Goal: Information Seeking & Learning: Understand process/instructions

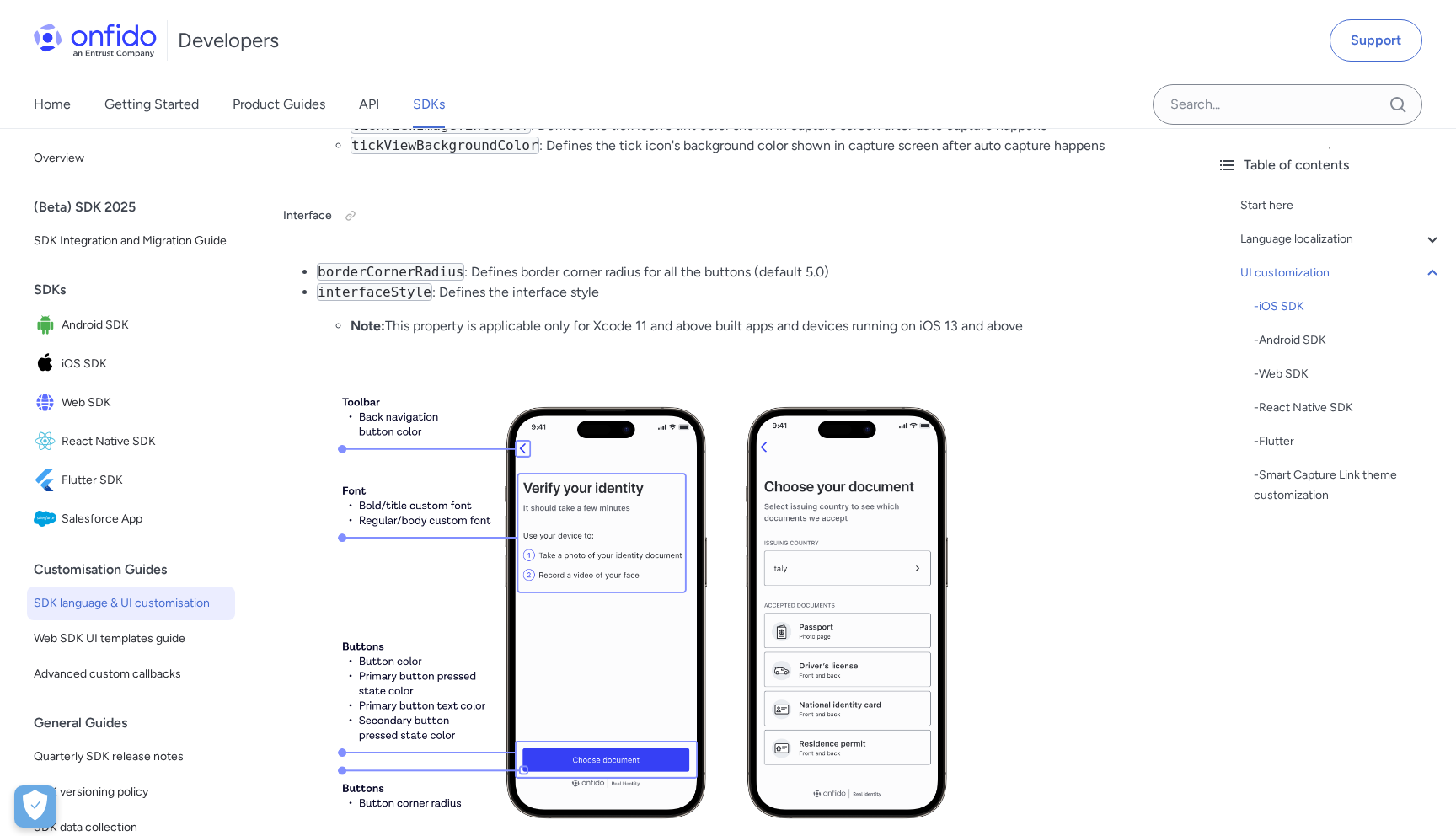
scroll to position [4322, 0]
click at [1290, 342] on div "- Android SDK" at bounding box center [1348, 340] width 189 height 20
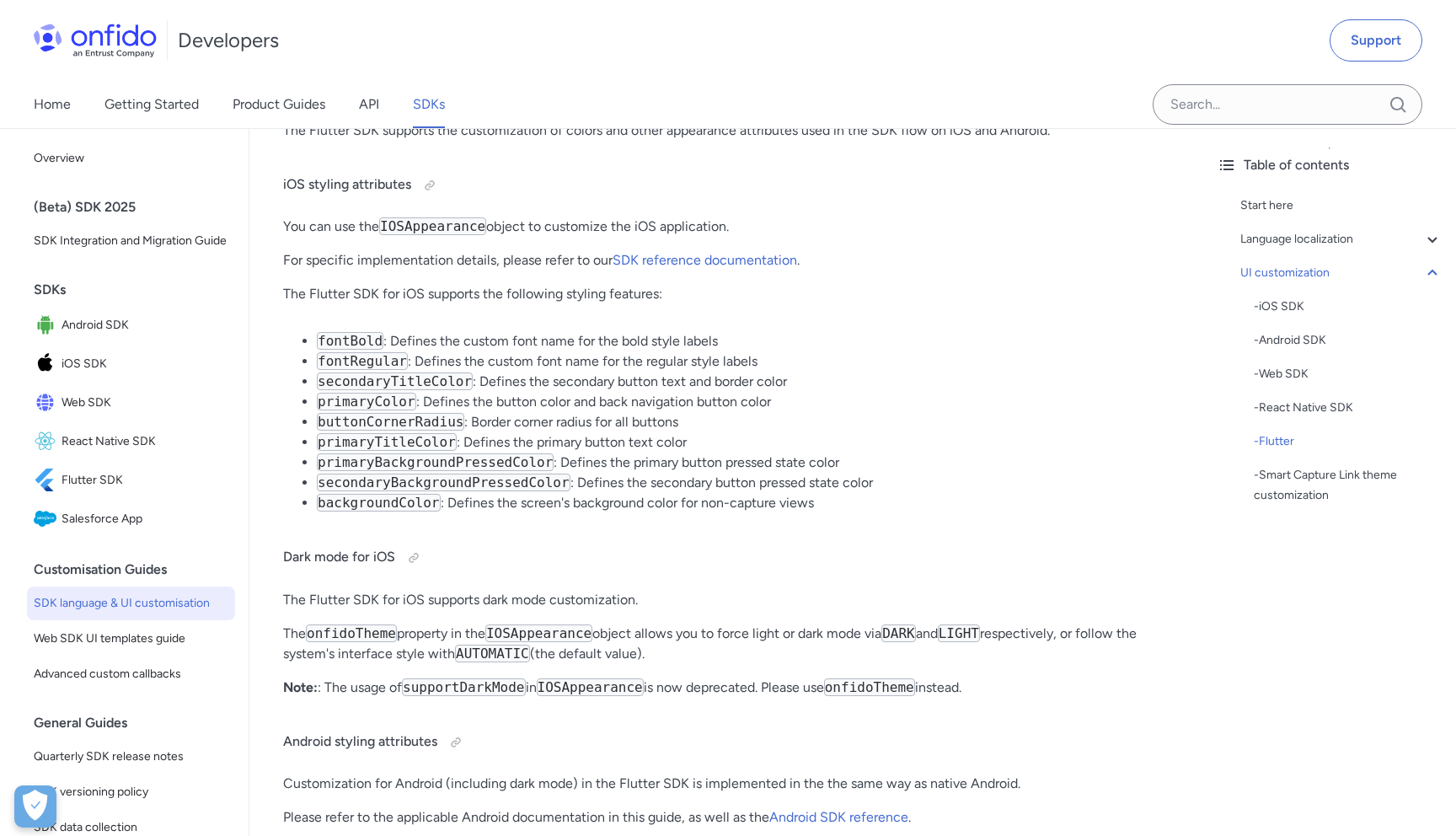
scroll to position [18563, 0]
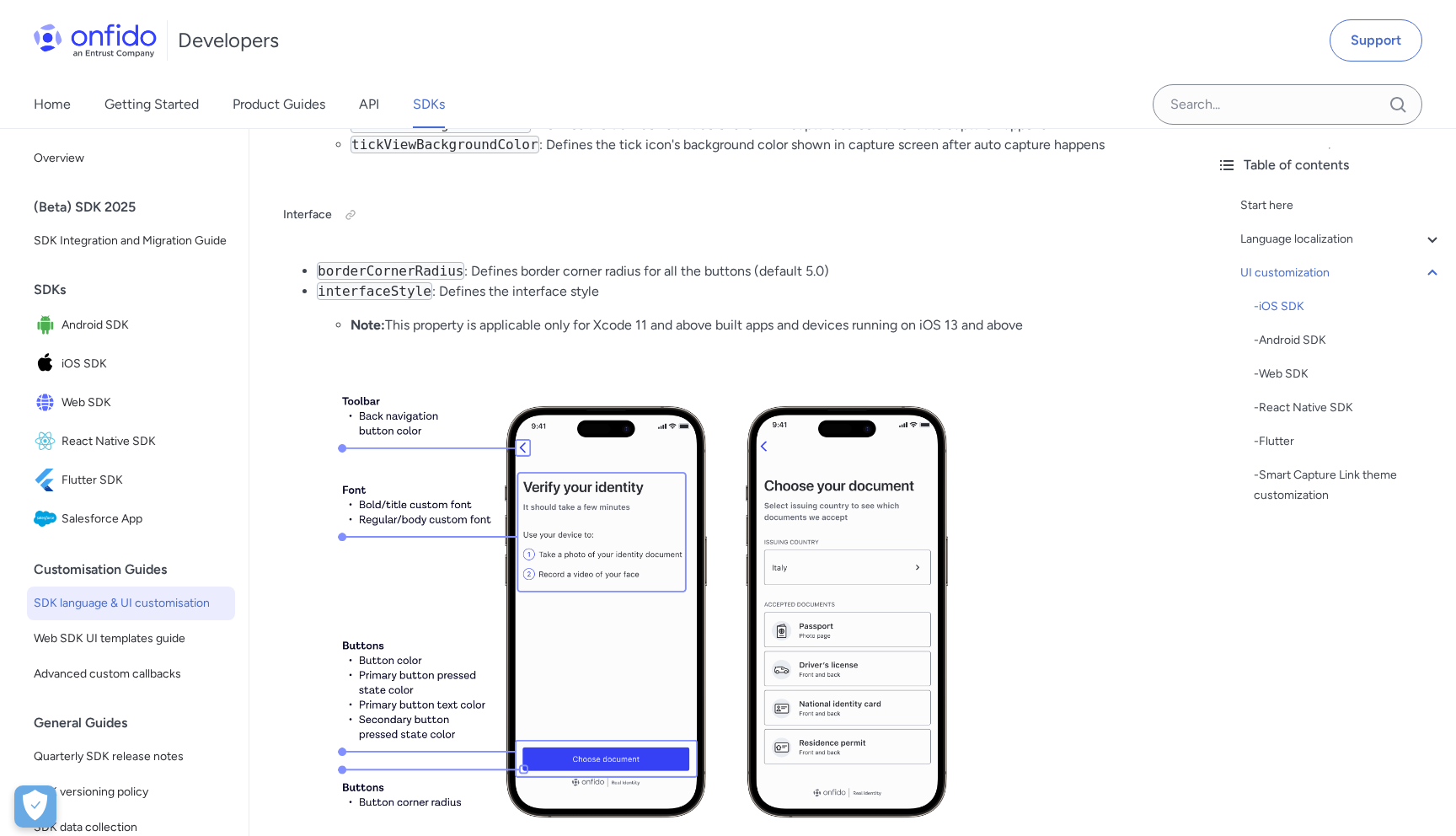
scroll to position [4322, 0]
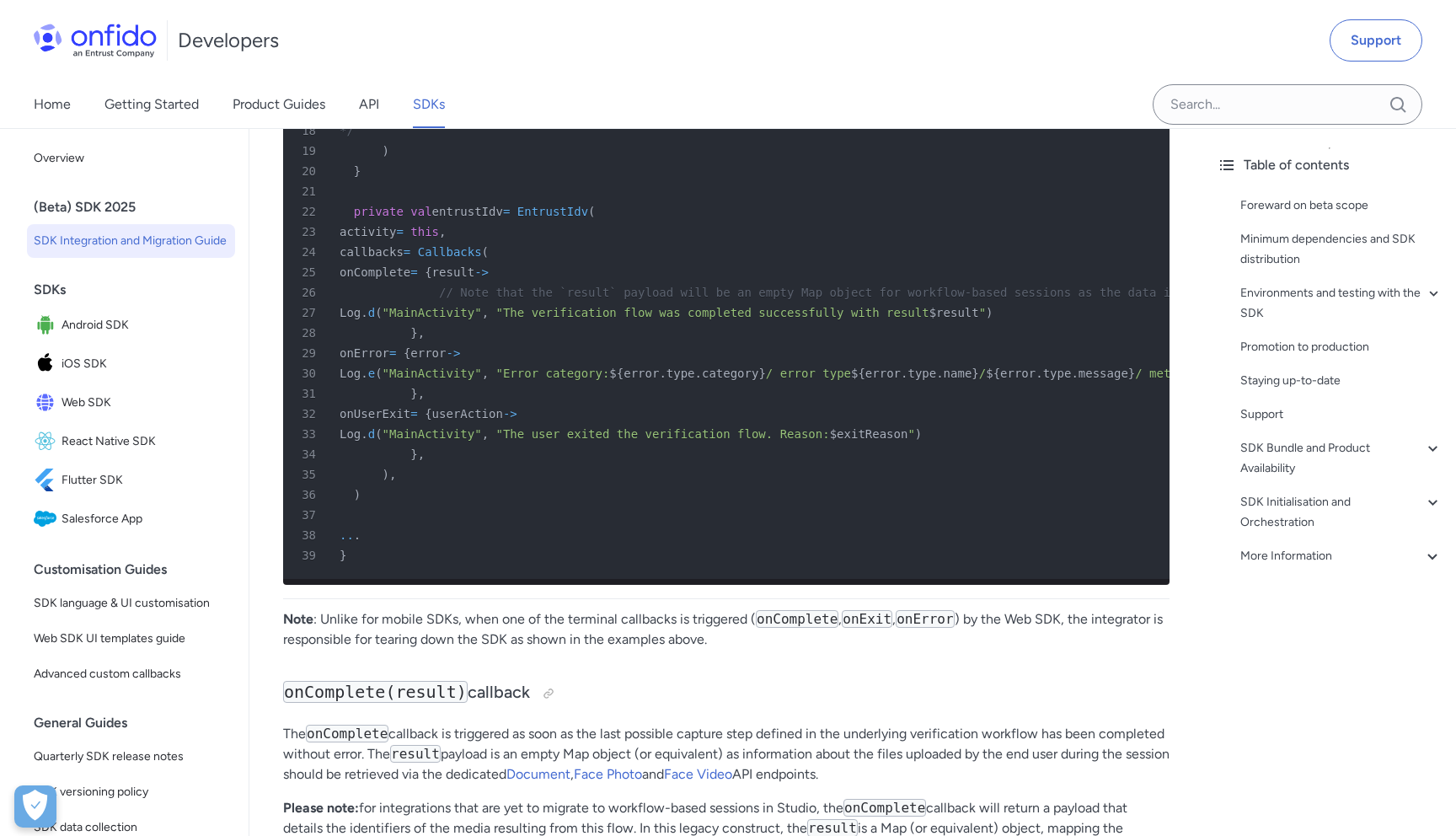
scroll to position [11621, 0]
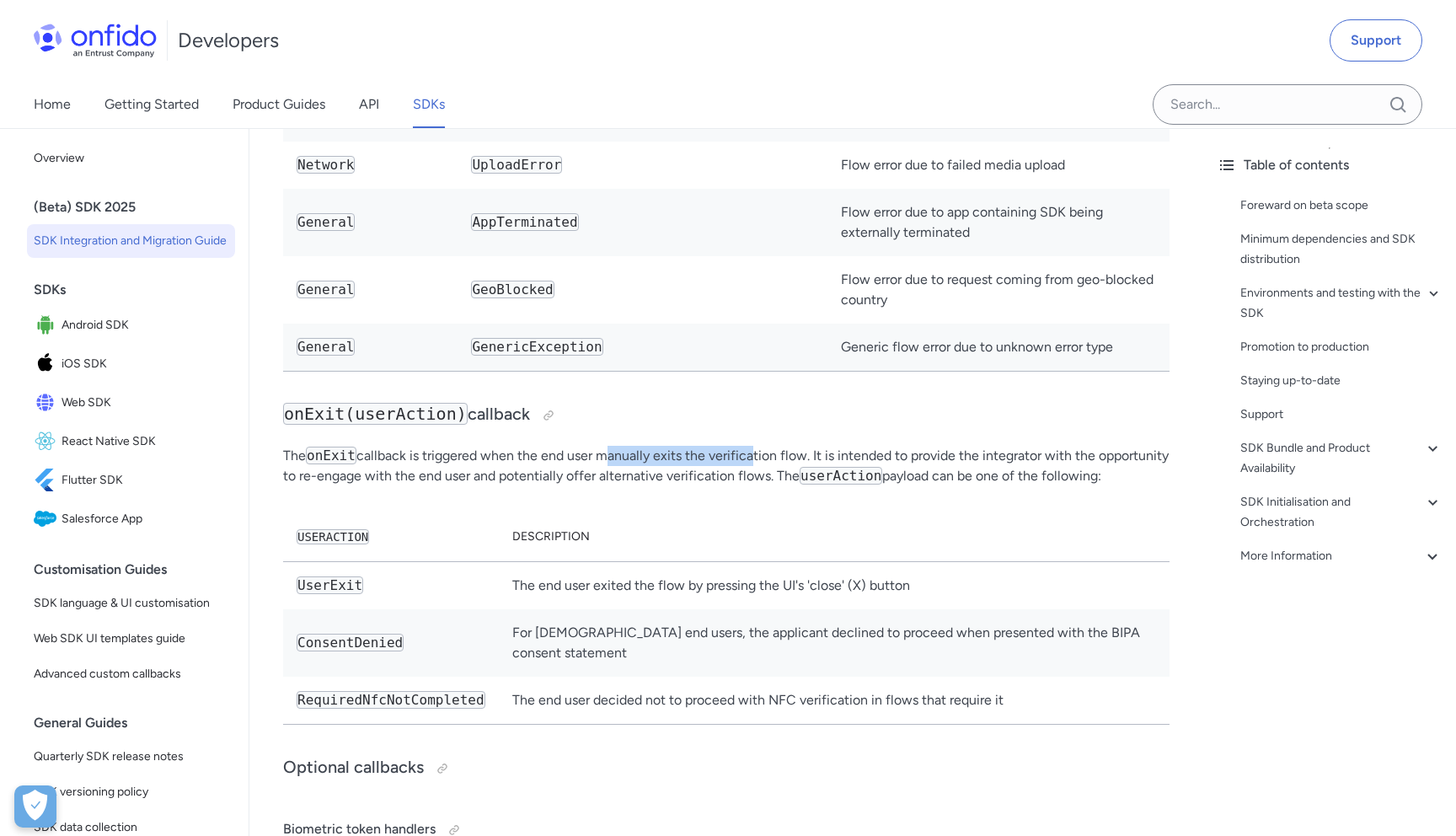
drag, startPoint x: 601, startPoint y: 454, endPoint x: 752, endPoint y: 455, distance: 151.0
click at [752, 455] on p "The onExit callback is triggered when the end user manually exits the verificat…" at bounding box center [727, 466] width 886 height 40
drag, startPoint x: 453, startPoint y: 476, endPoint x: 543, endPoint y: 490, distance: 91.1
click at [543, 486] on p "The onExit callback is triggered when the end user manually exits the verificat…" at bounding box center [727, 466] width 886 height 40
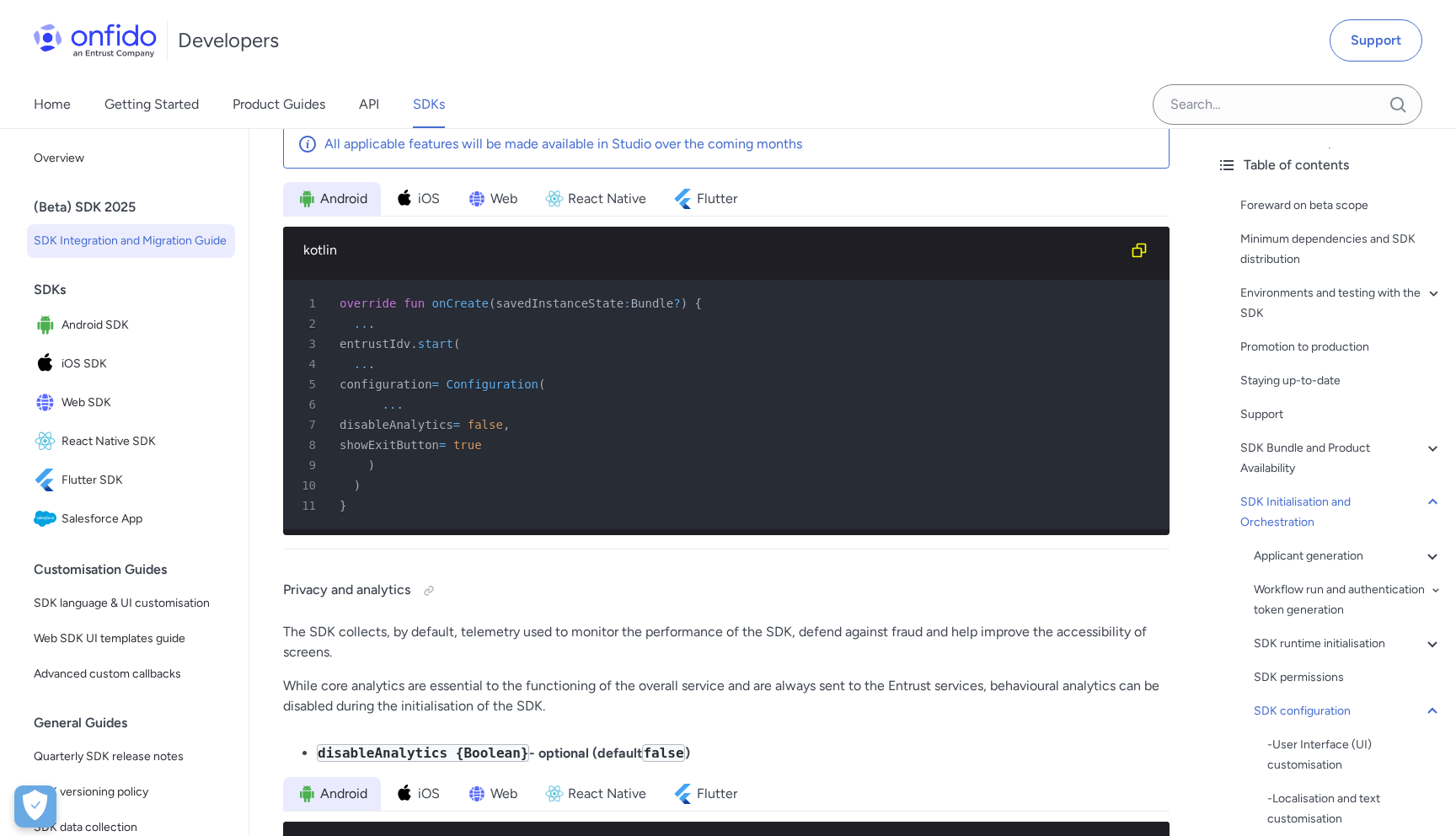
scroll to position [19980, 0]
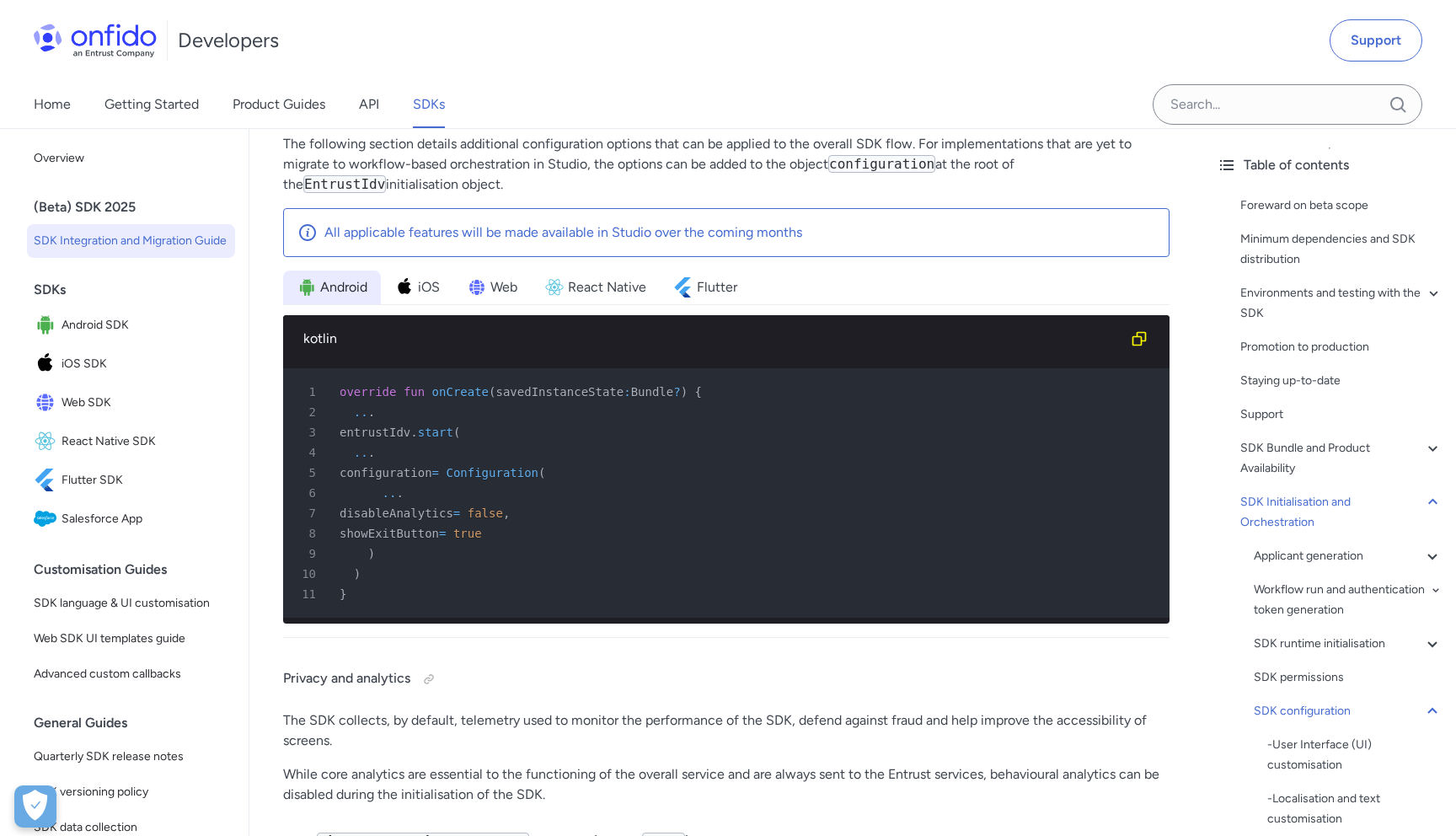
click at [383, 81] on div "Home Getting Started Product Guides API SDKs" at bounding box center [256, 103] width 512 height 47
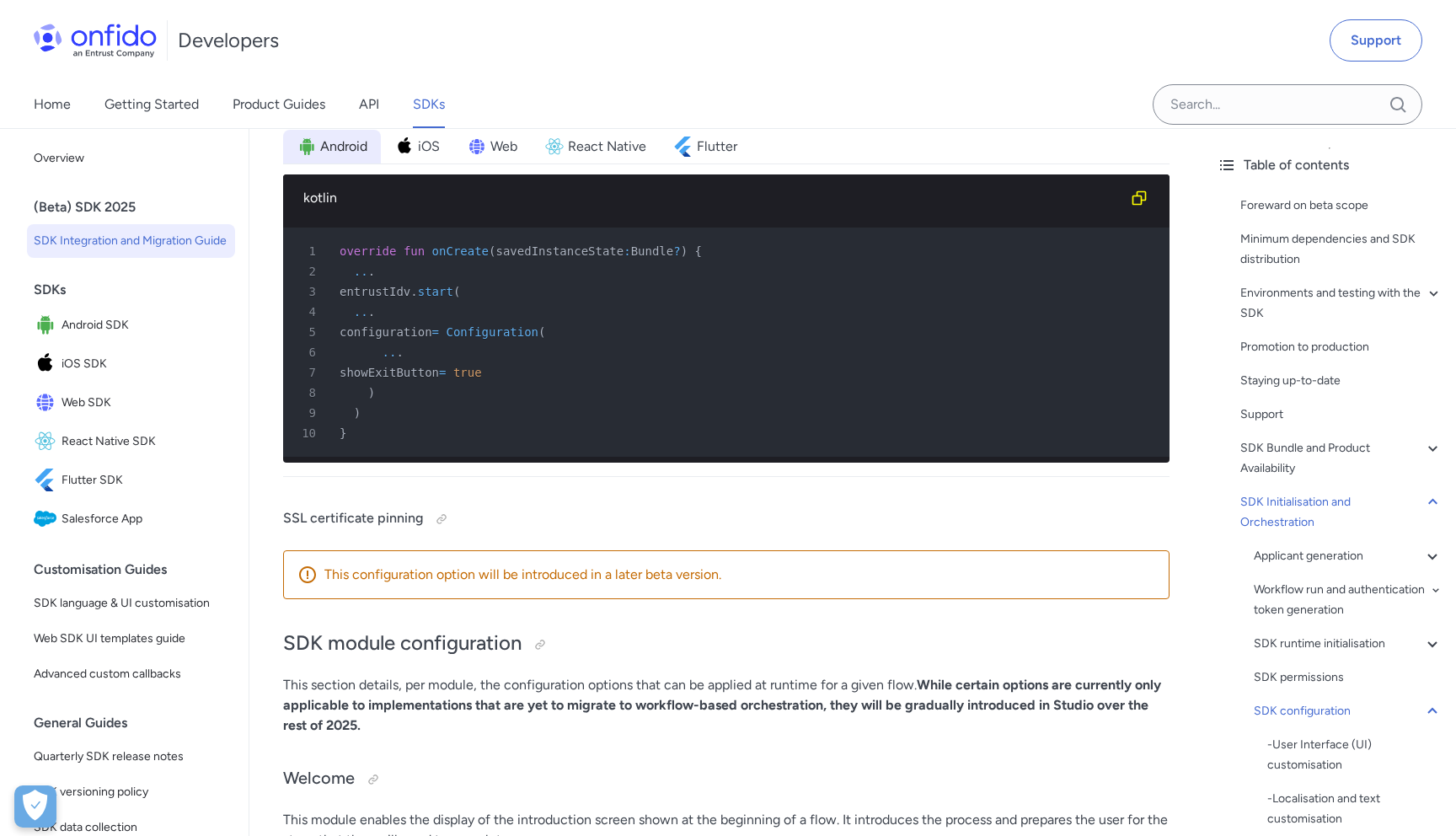
click at [530, 339] on span "Configuration" at bounding box center [492, 332] width 93 height 13
copy span "Configuration"
click at [643, 403] on div "8 )" at bounding box center [718, 393] width 856 height 20
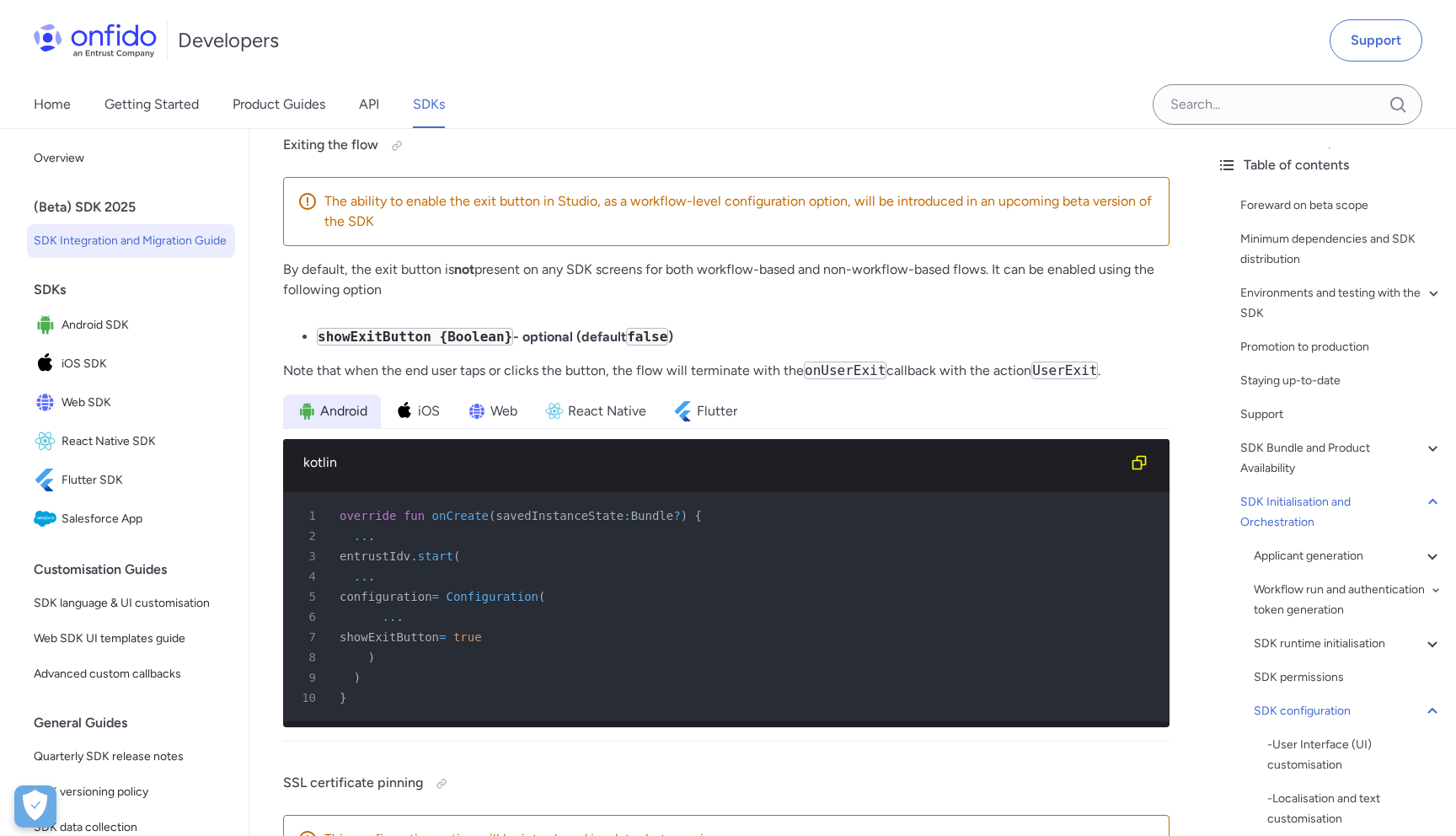
scroll to position [21416, 0]
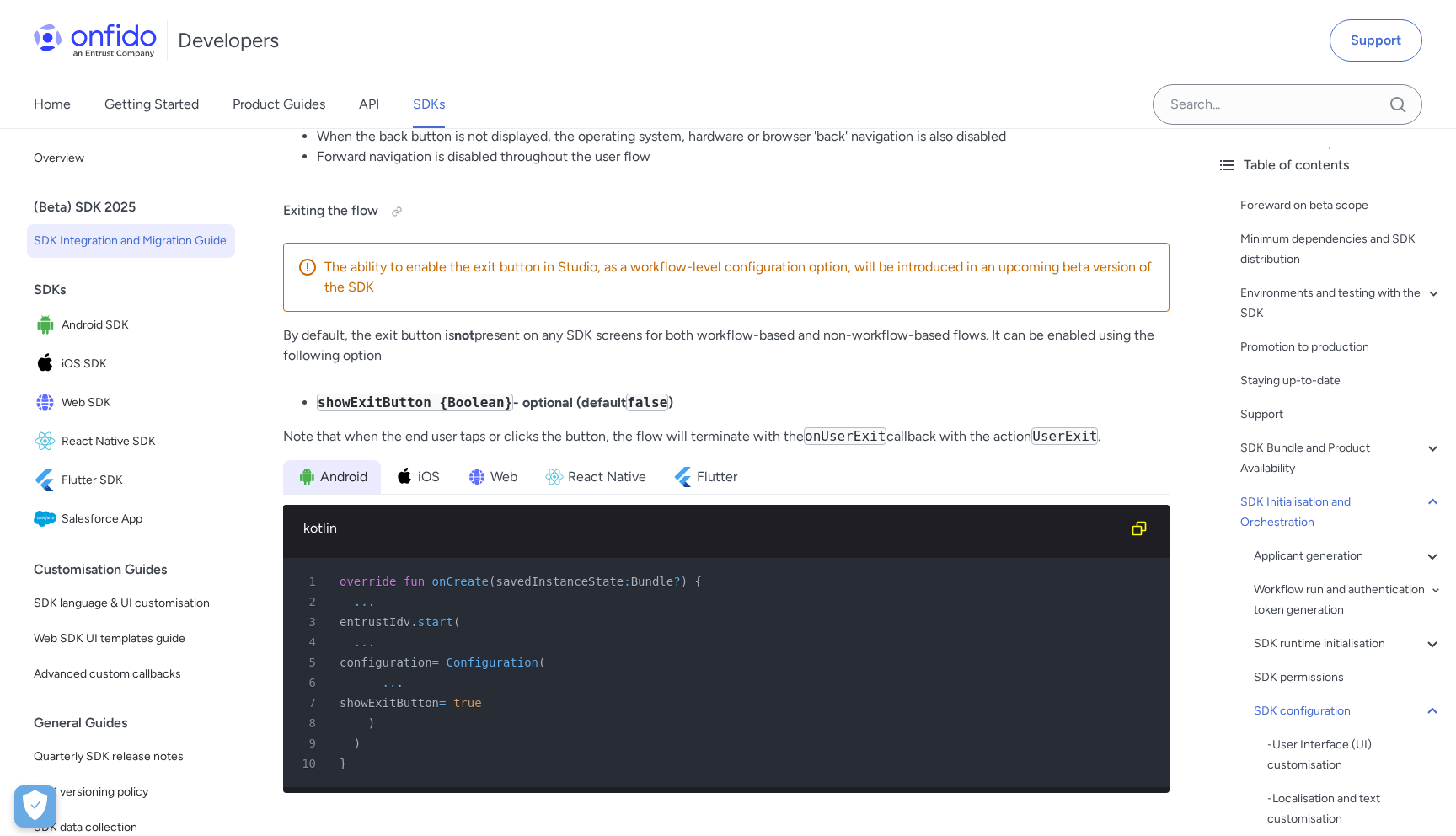
drag, startPoint x: 342, startPoint y: 378, endPoint x: 429, endPoint y: 412, distance: 93.4
click at [425, 366] on p "By default, the exit button is not present on any SDK screens for both workflow…" at bounding box center [727, 346] width 886 height 40
click at [370, 412] on code "showExitButton {Boolean}" at bounding box center [414, 402] width 196 height 17
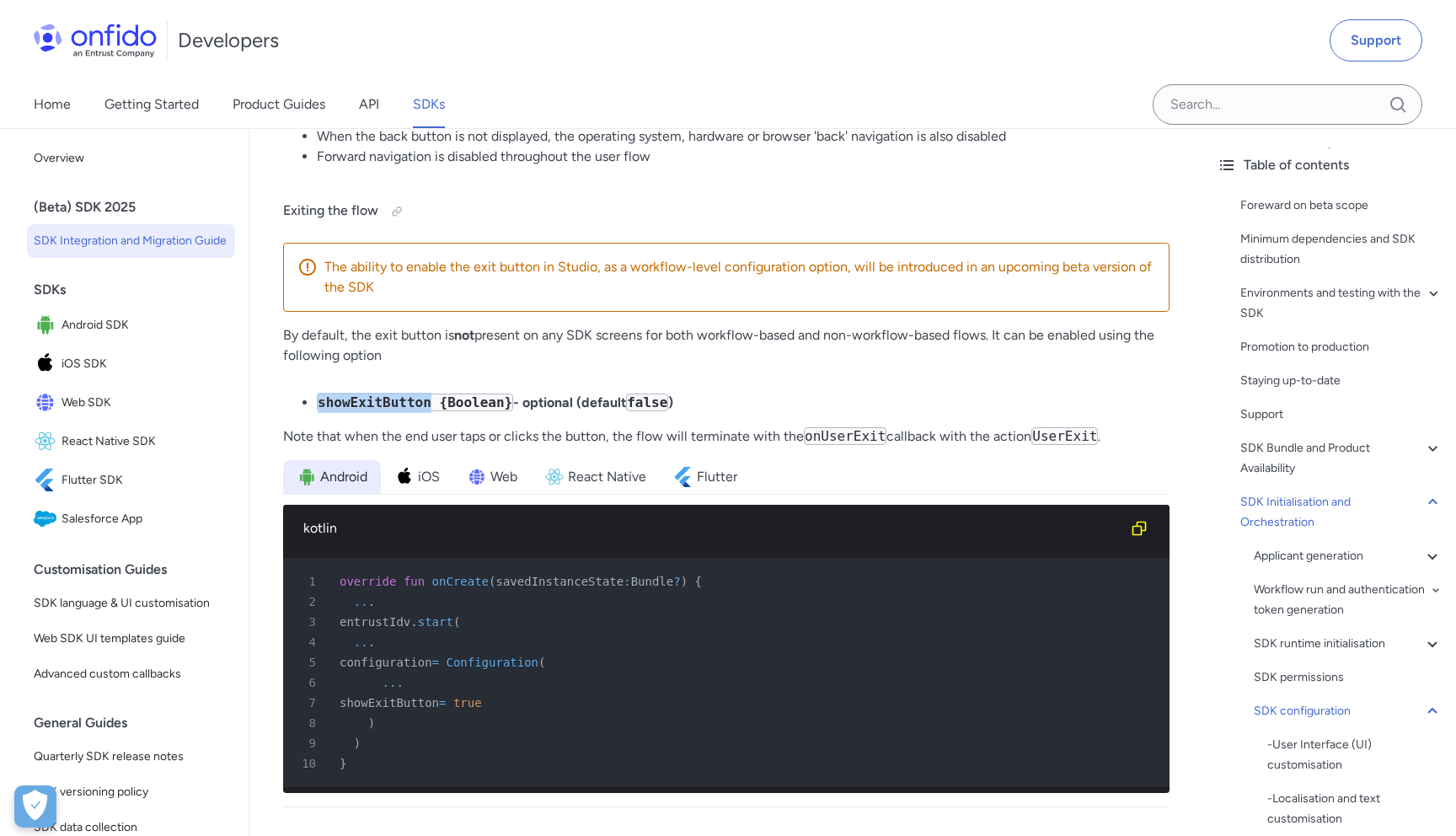
copy code "showExitButton"
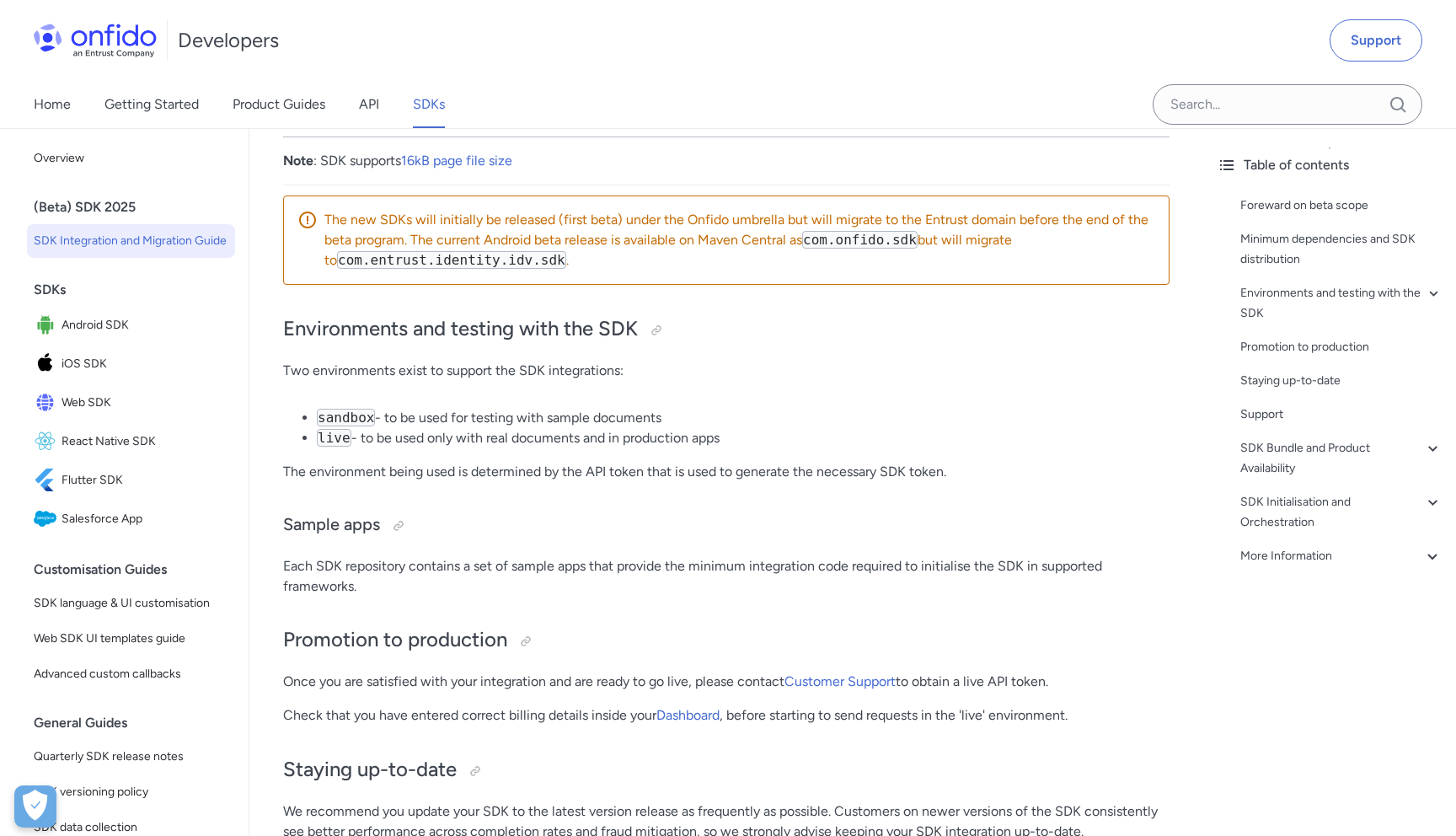
scroll to position [1261, 0]
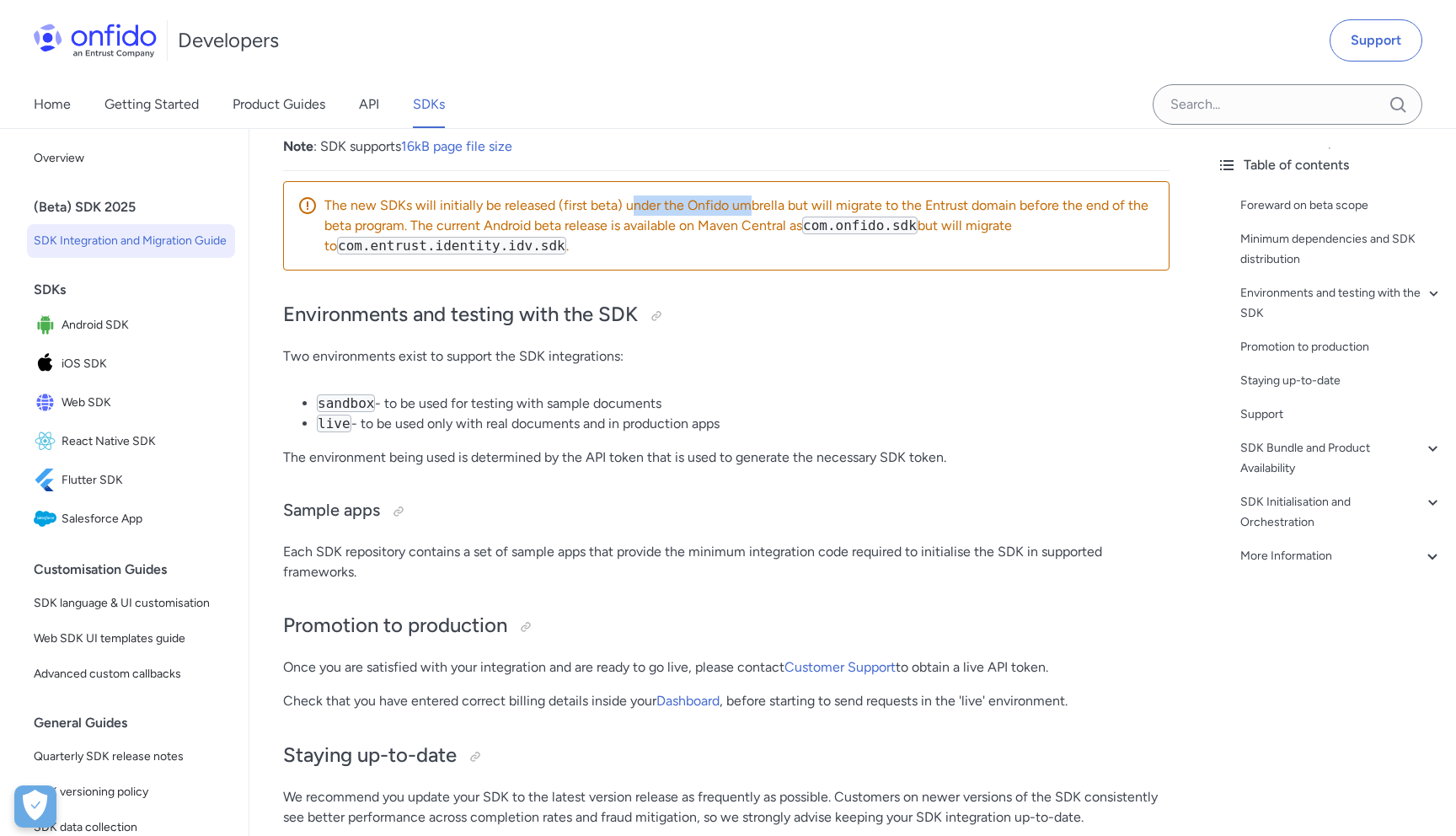
drag, startPoint x: 629, startPoint y: 208, endPoint x: 750, endPoint y: 208, distance: 121.0
click at [750, 208] on p "The new SDKs will initially be released (first beta) under the Onfido umbrella …" at bounding box center [740, 225] width 831 height 60
click at [750, 208] on p "The new SDKs will initially be released (first beta) under the Onfido umbrella …" at bounding box center [740, 225] width 831 height 60
drag, startPoint x: 874, startPoint y: 206, endPoint x: 1008, endPoint y: 206, distance: 134.0
click at [1008, 206] on p "The new SDKs will initially be released (first beta) under the Onfido umbrella …" at bounding box center [740, 225] width 831 height 60
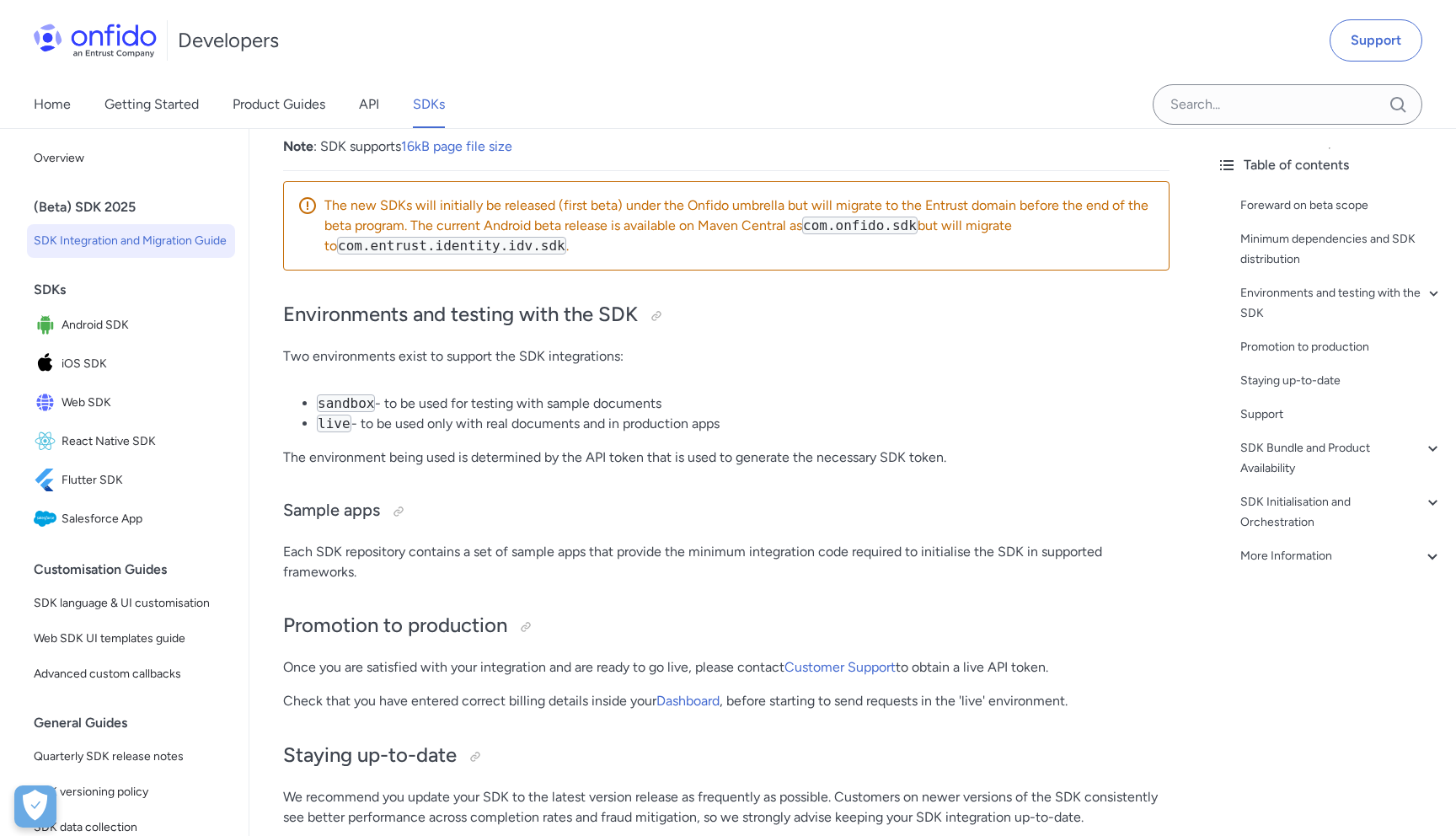
click at [1008, 206] on p "The new SDKs will initially be released (first beta) under the Onfido umbrella …" at bounding box center [740, 225] width 831 height 60
drag, startPoint x: 808, startPoint y: 224, endPoint x: 924, endPoint y: 225, distance: 116.0
click at [924, 225] on p "The new SDKs will initially be released (first beta) under the Onfido umbrella …" at bounding box center [740, 225] width 831 height 60
copy p "com.onfido.sdk"
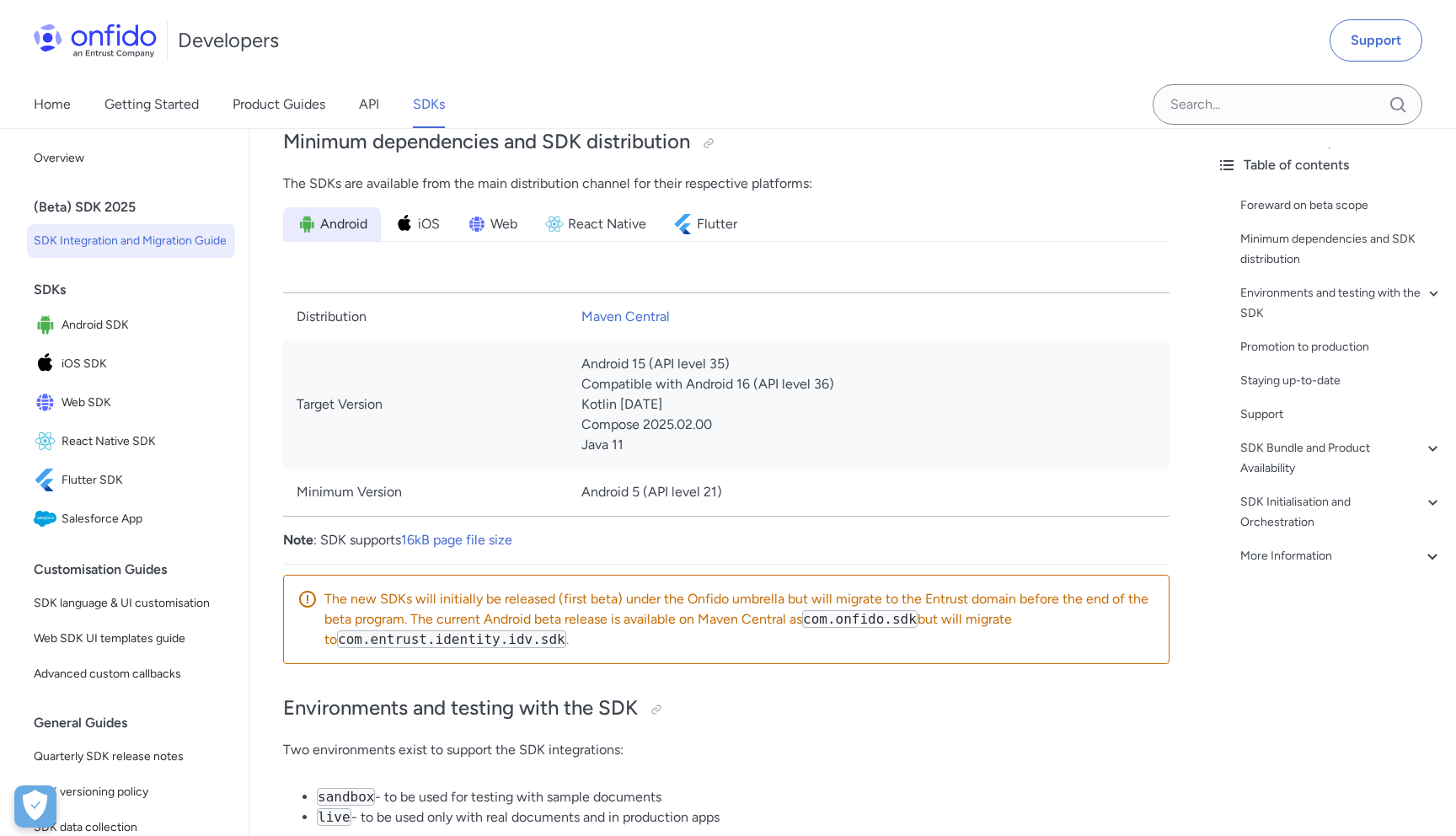
scroll to position [917, 0]
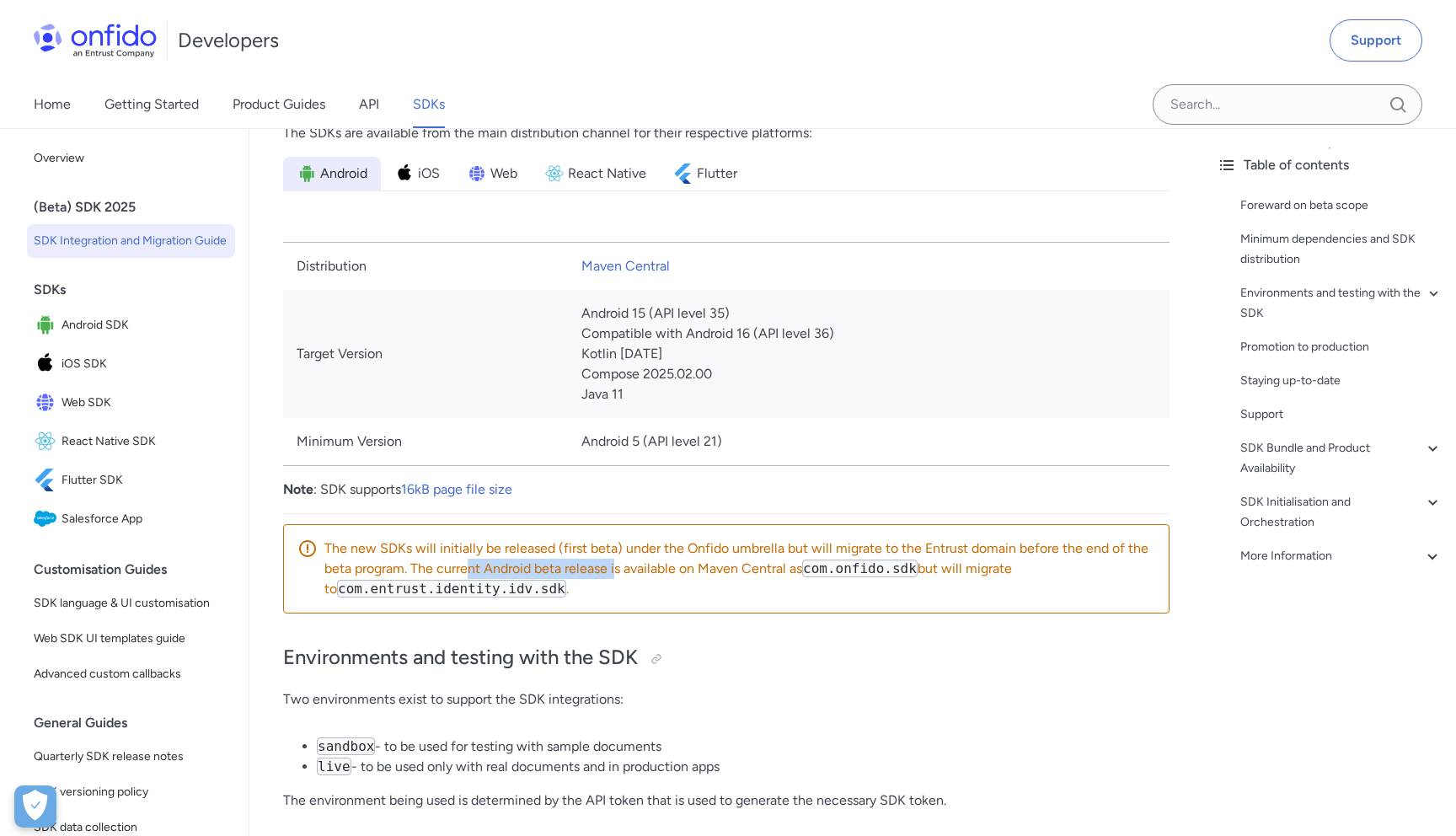
drag, startPoint x: 468, startPoint y: 566, endPoint x: 617, endPoint y: 567, distance: 149.0
click at [617, 567] on p "The new SDKs will initially be released (first beta) under the Onfido umbrella …" at bounding box center [740, 568] width 831 height 60
click at [606, 590] on p "The new SDKs will initially be released (first beta) under the Onfido umbrella …" at bounding box center [740, 568] width 831 height 60
drag, startPoint x: 325, startPoint y: 594, endPoint x: 549, endPoint y: 595, distance: 224.0
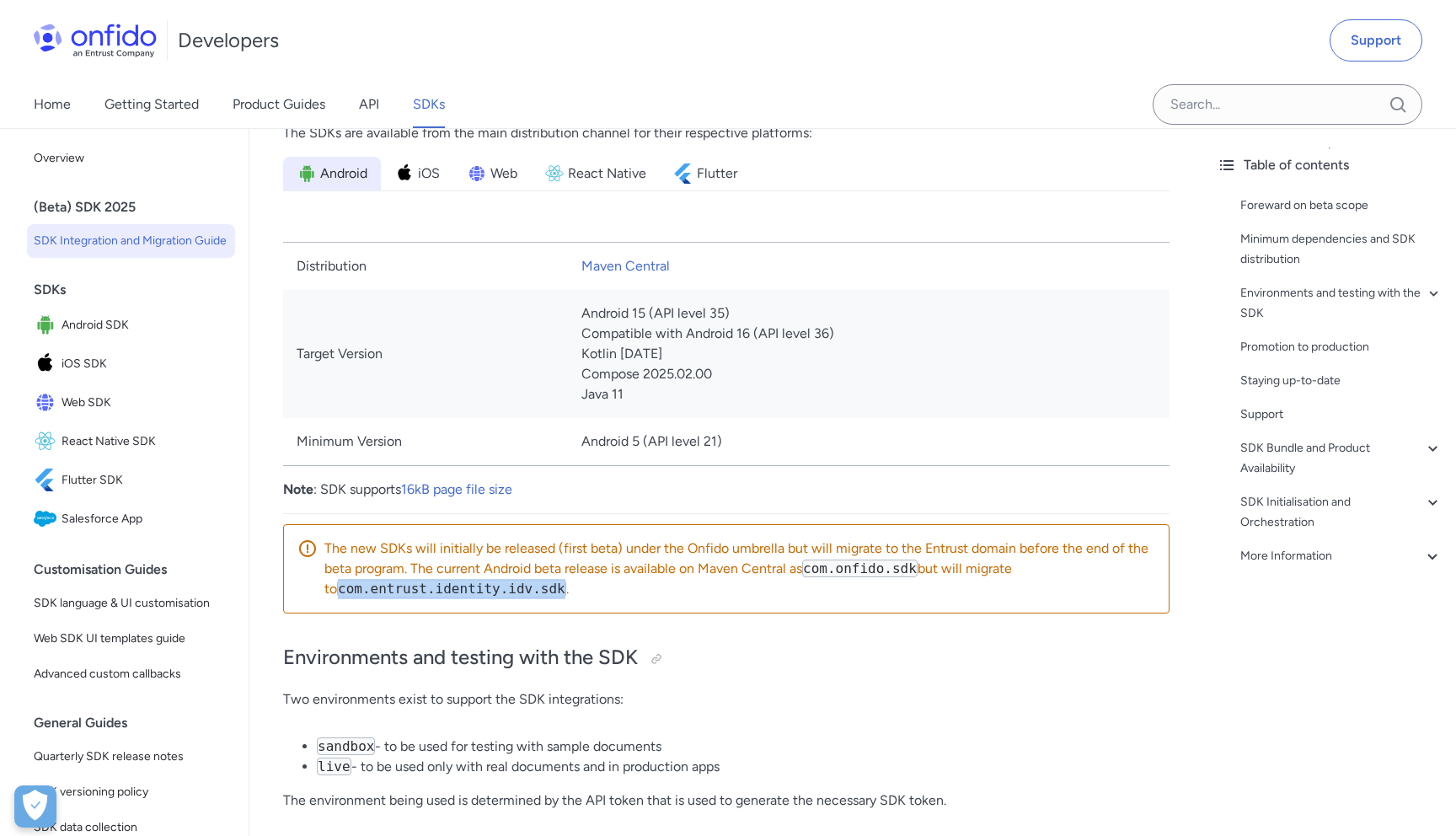
click at [549, 595] on code "com.entrust.identity.idv.sdk" at bounding box center [451, 589] width 229 height 17
copy code "com.entrust.identity.idv.sdk"
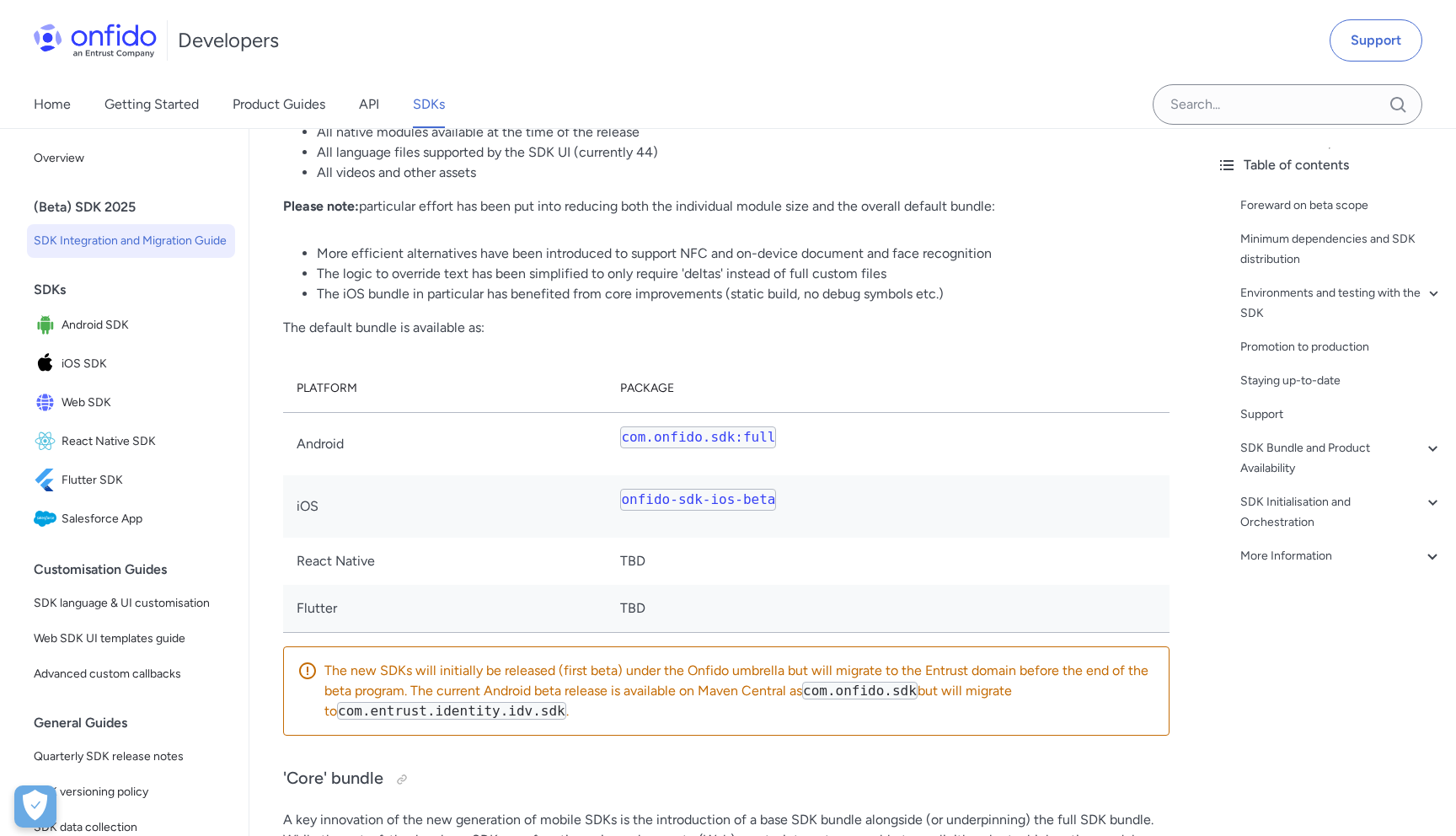
scroll to position [3556, 0]
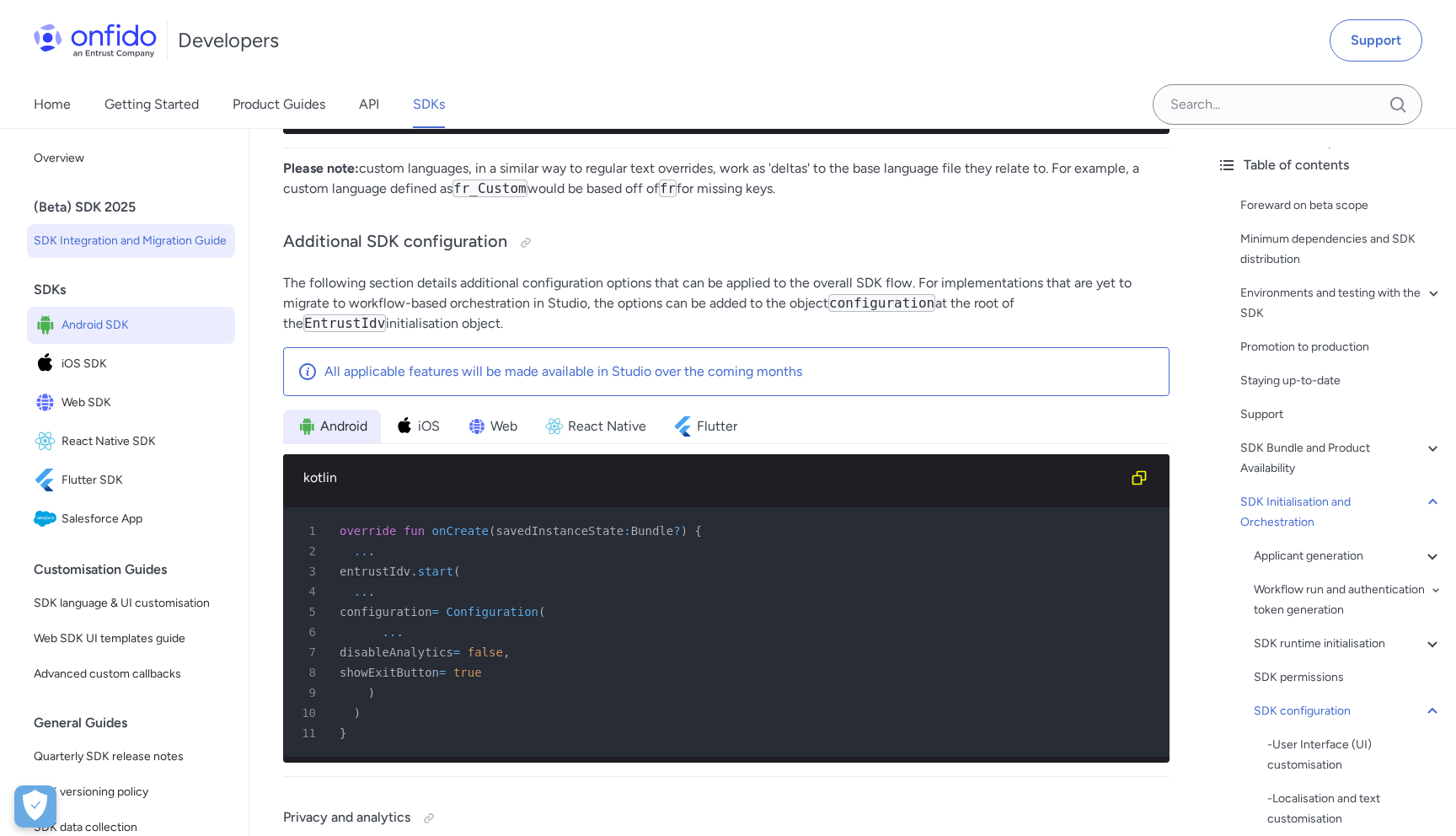
scroll to position [19810, 0]
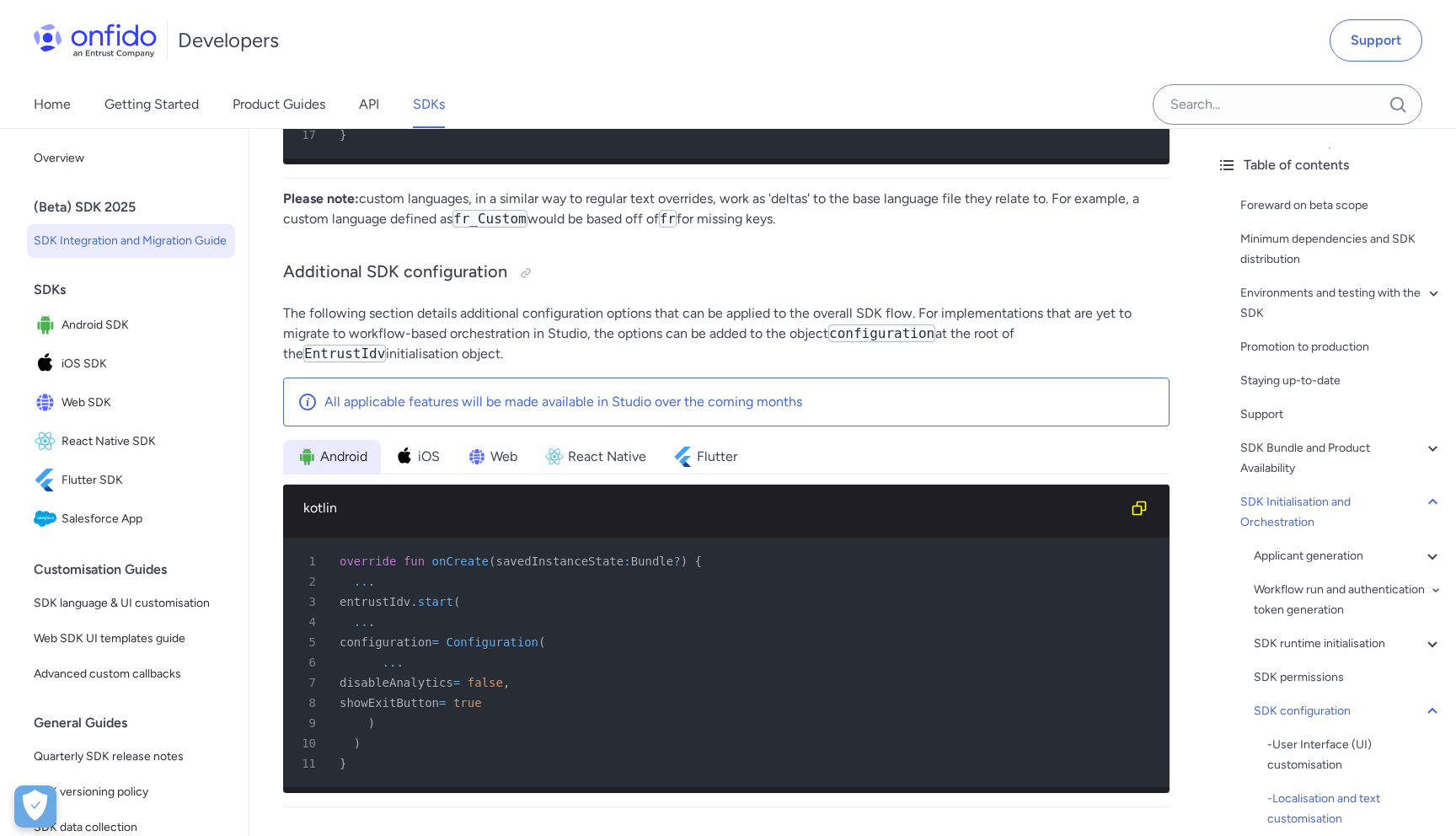
click at [110, 214] on div "(Beta) SDK 2025" at bounding box center [137, 207] width 208 height 34
click at [107, 250] on span "SDK Integration and Migration Guide" at bounding box center [130, 240] width 194 height 20
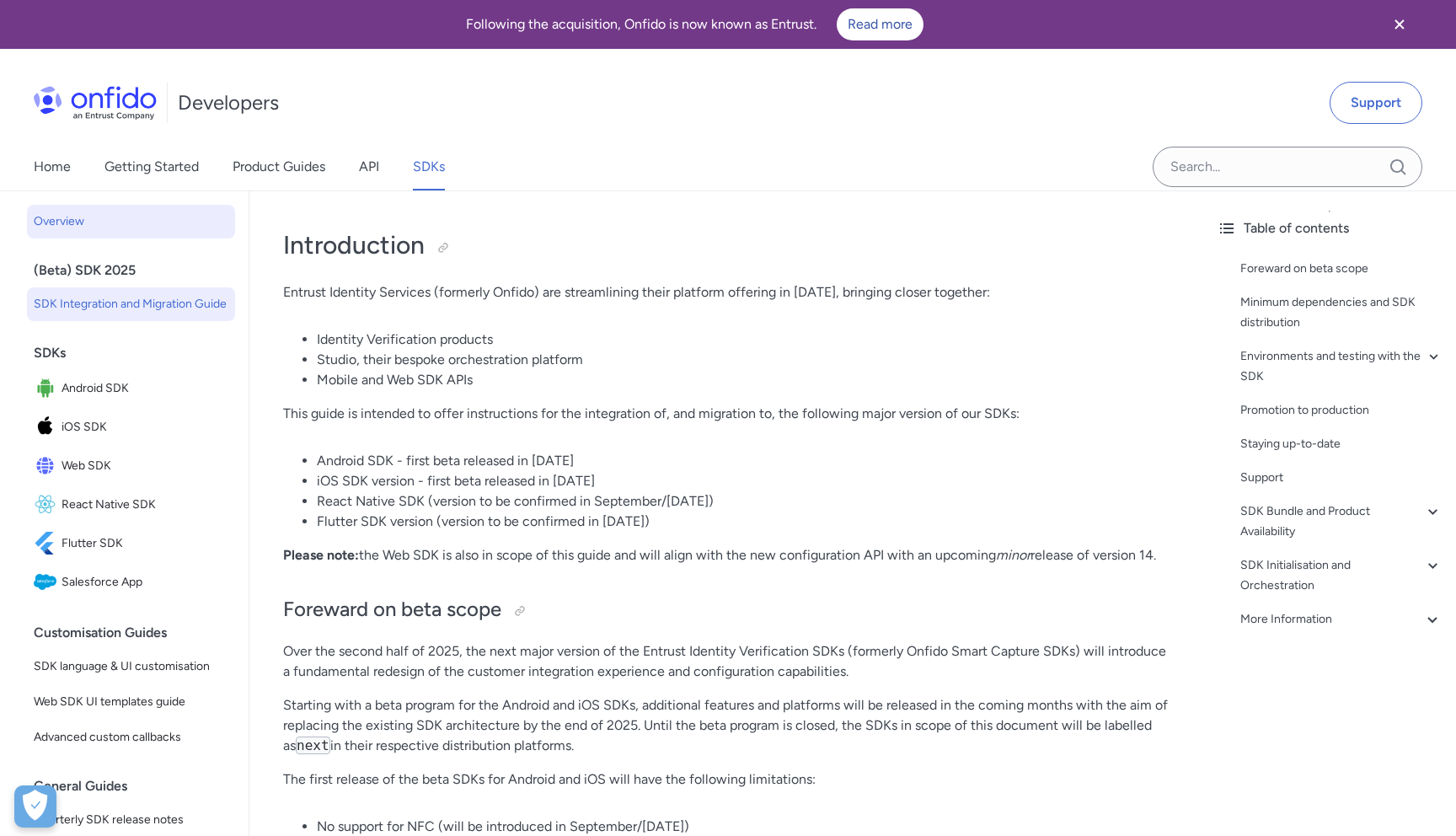
click at [75, 223] on span "Overview" at bounding box center [130, 221] width 194 height 20
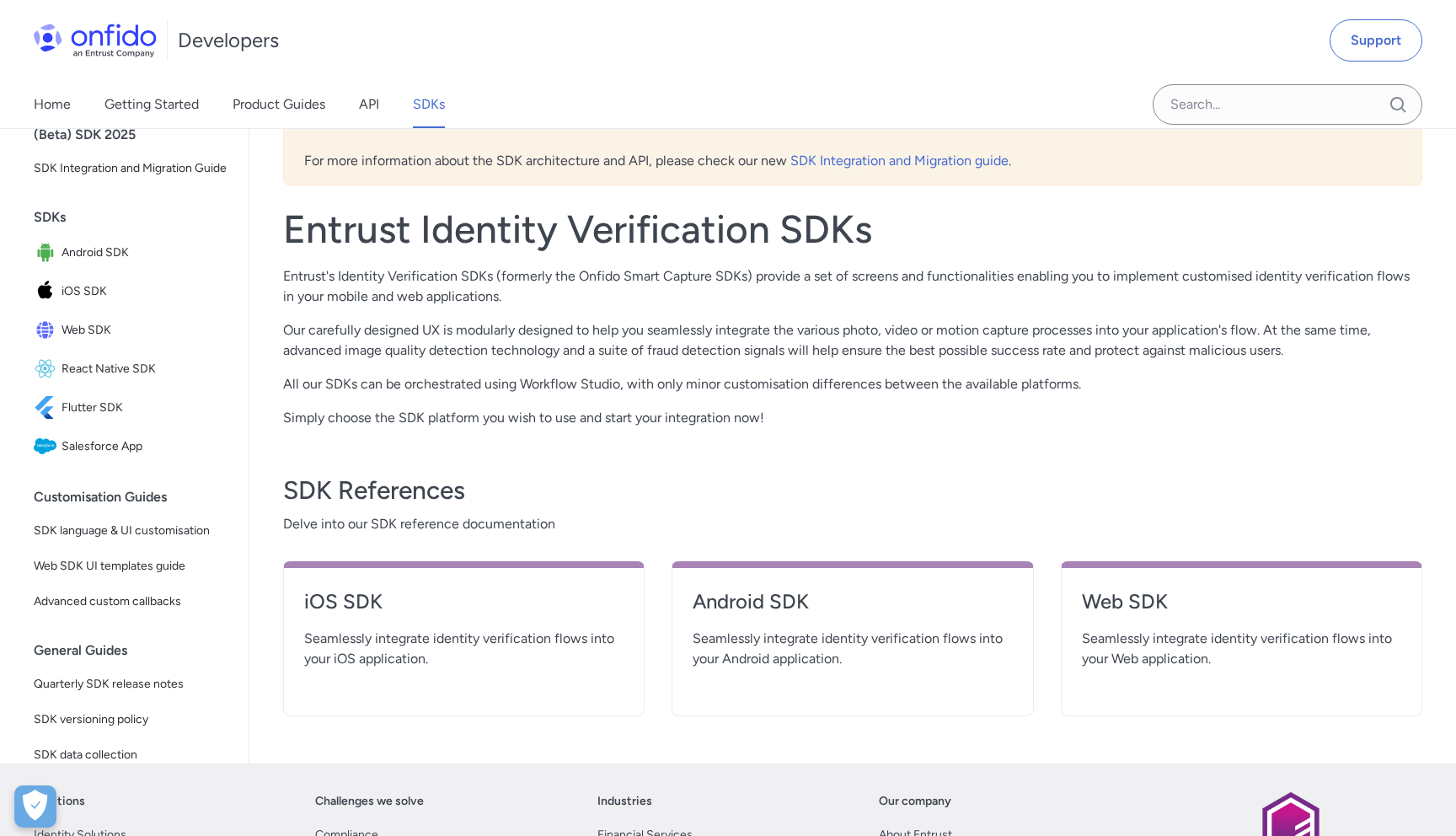
scroll to position [370, 0]
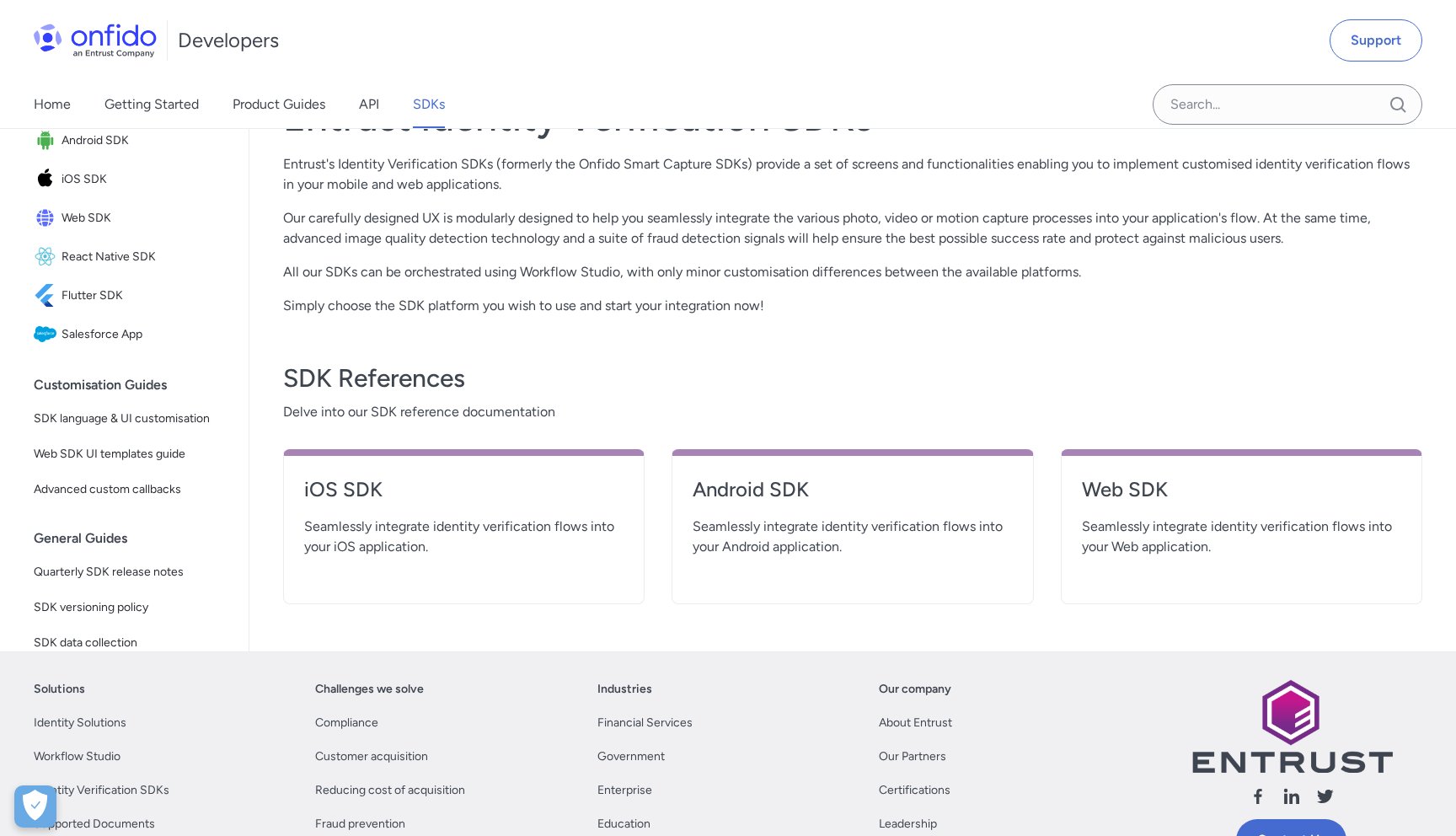
click at [836, 538] on span "Seamlessly integrate identity verification flows into your Android application." at bounding box center [852, 537] width 320 height 40
click at [756, 488] on h4 "Android SDK" at bounding box center [852, 489] width 320 height 27
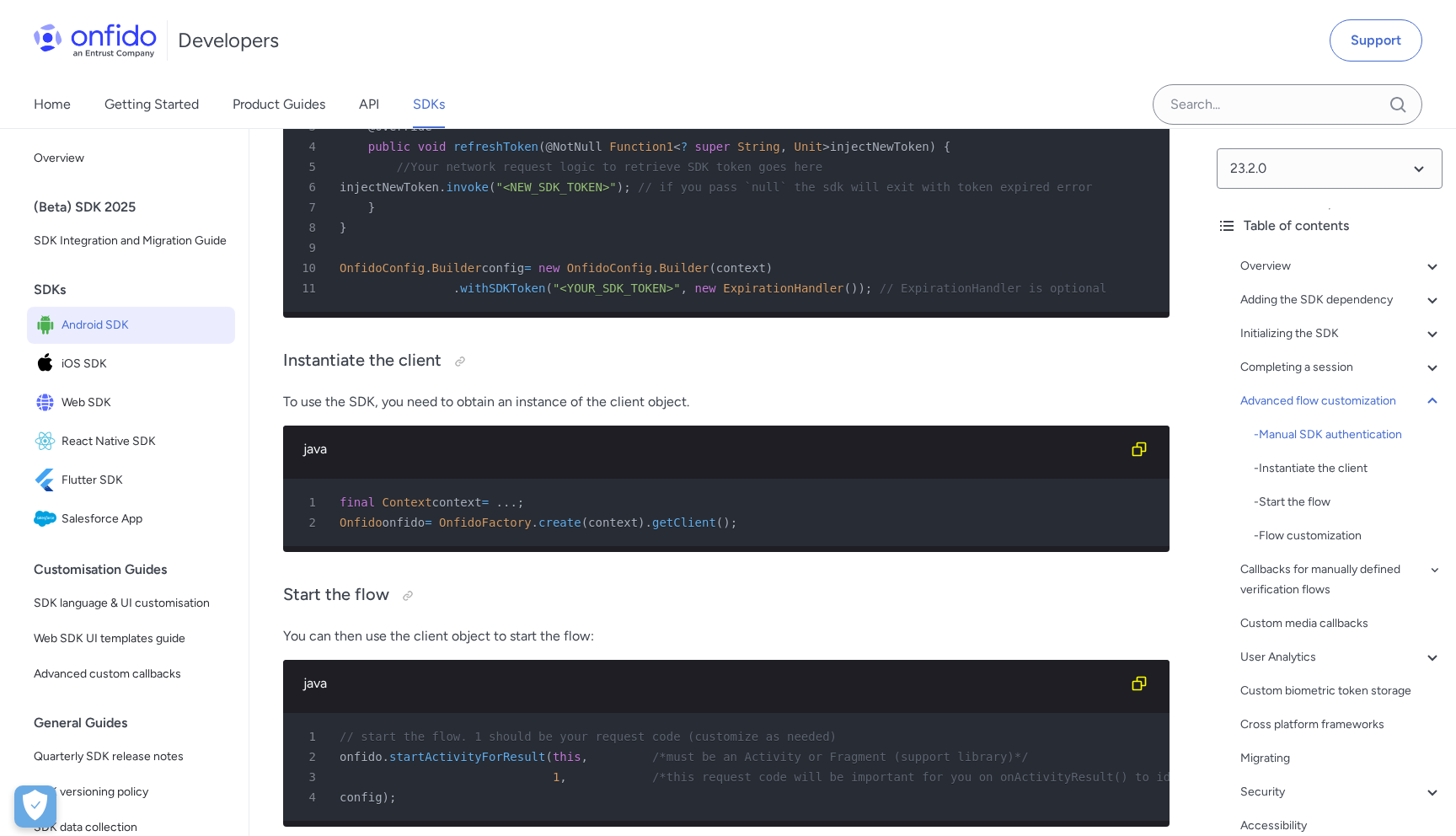
scroll to position [17543, 0]
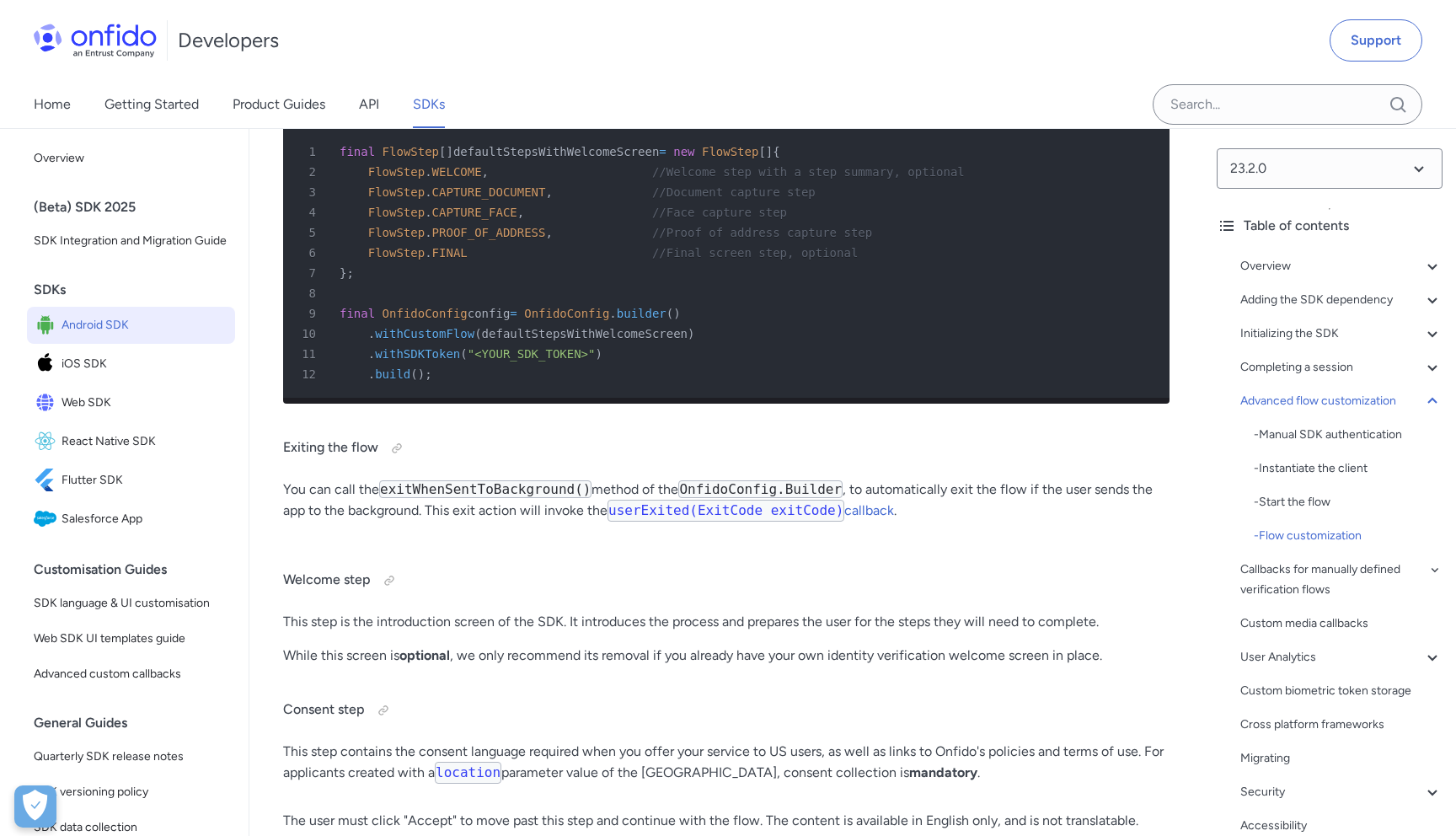
click at [469, 535] on p "You can call the exitWhenSentToBackground() method of the OnfidoConfig.Builder …" at bounding box center [727, 508] width 886 height 56
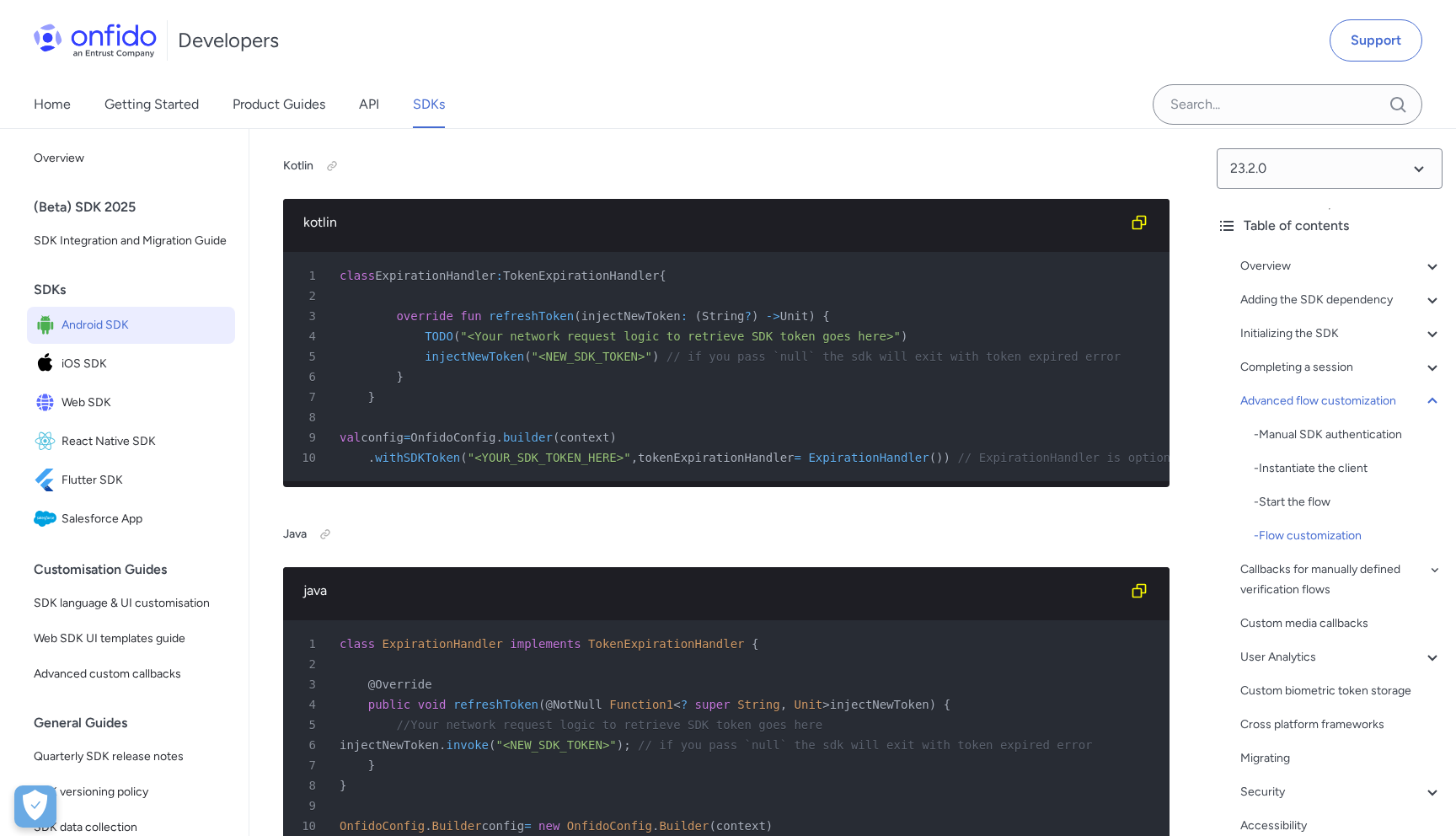
scroll to position [17543, 0]
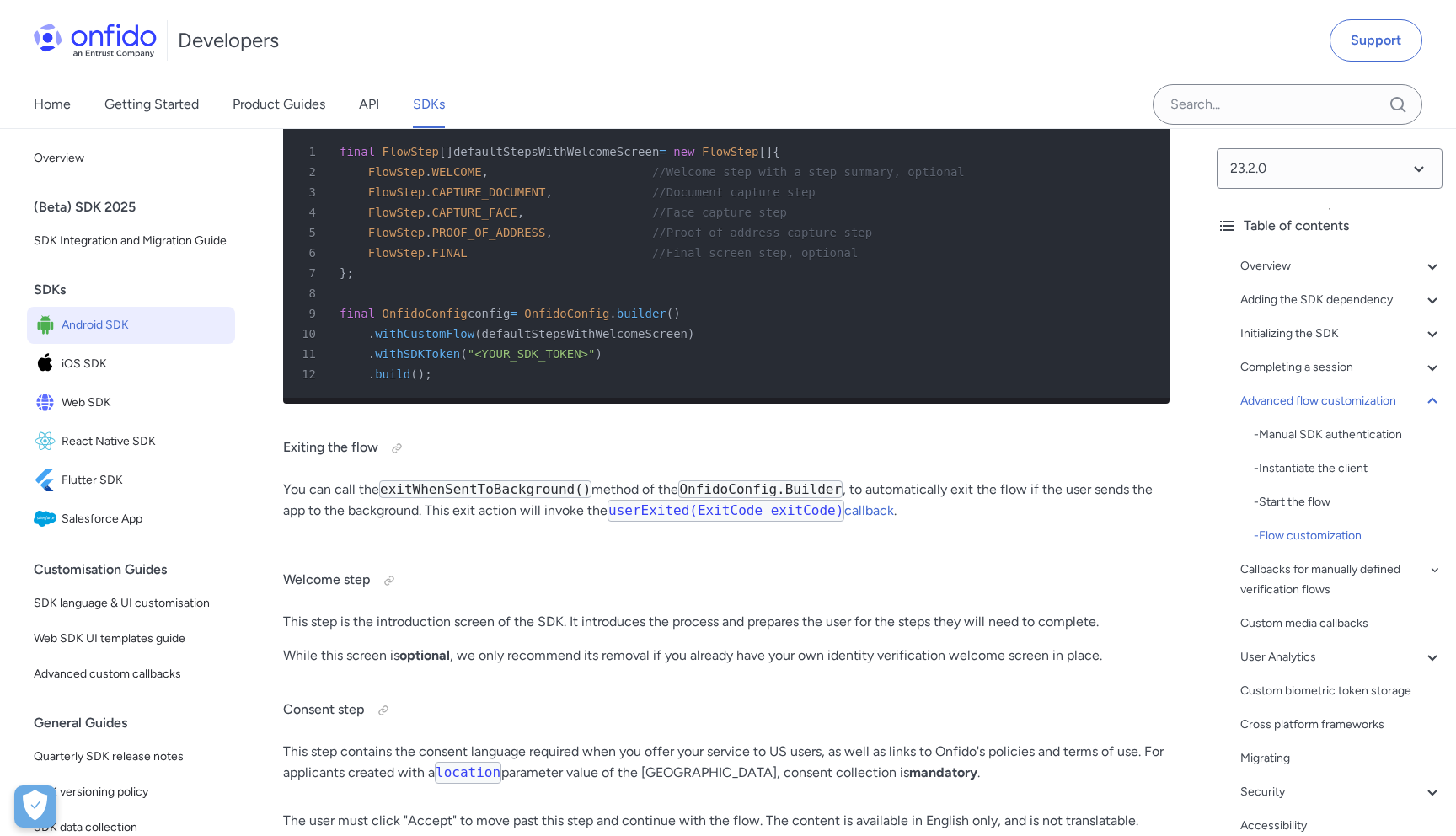
click at [443, 498] on code "exitWhenSentToBackground()" at bounding box center [485, 489] width 213 height 17
copy code "exitWhenSentToBackground"
